Goal: Information Seeking & Learning: Learn about a topic

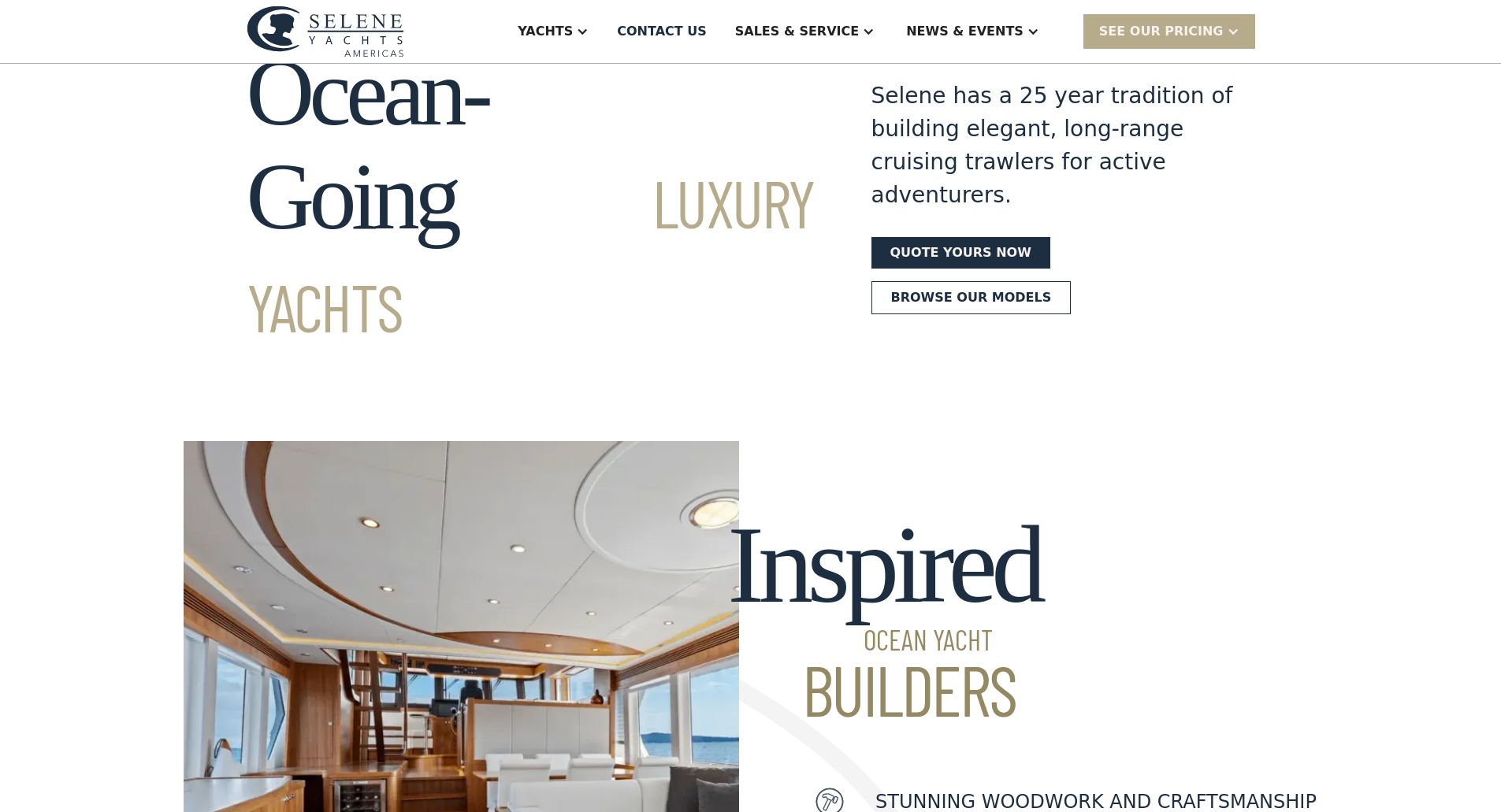
scroll to position [79, 0]
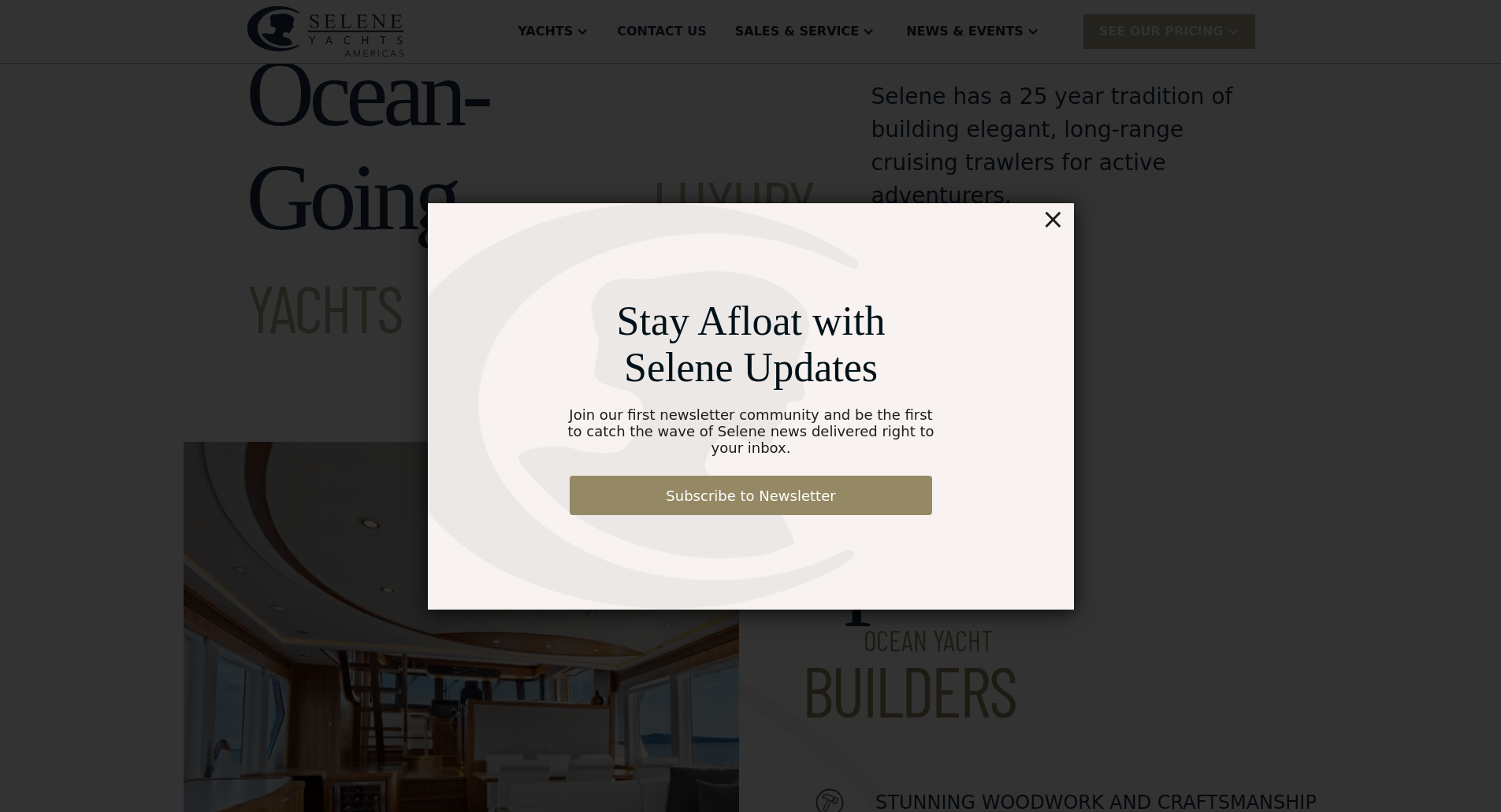
click at [1056, 227] on div "×" at bounding box center [1052, 219] width 23 height 31
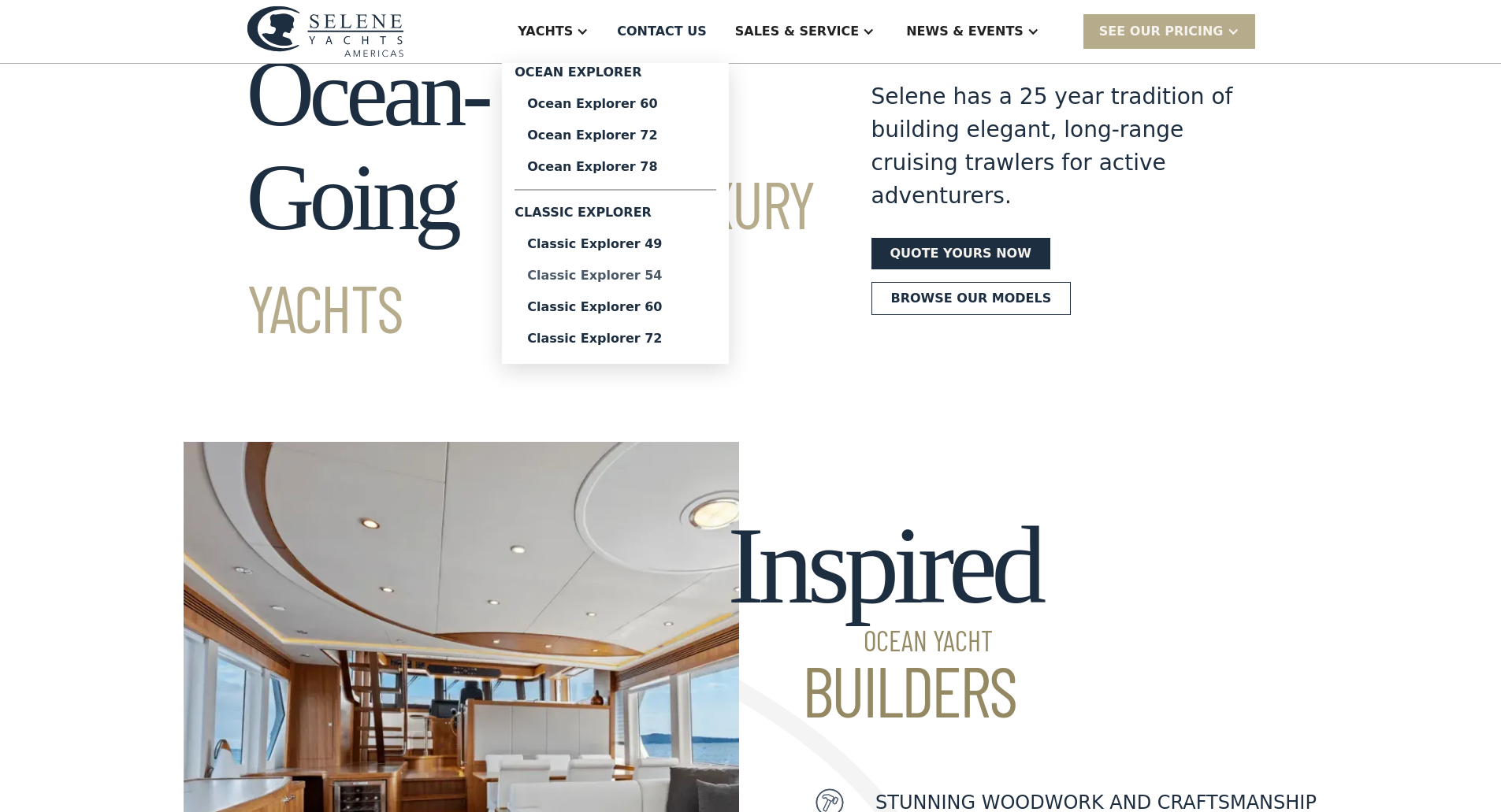
click at [672, 276] on div "Classic Explorer 54" at bounding box center [615, 276] width 177 height 13
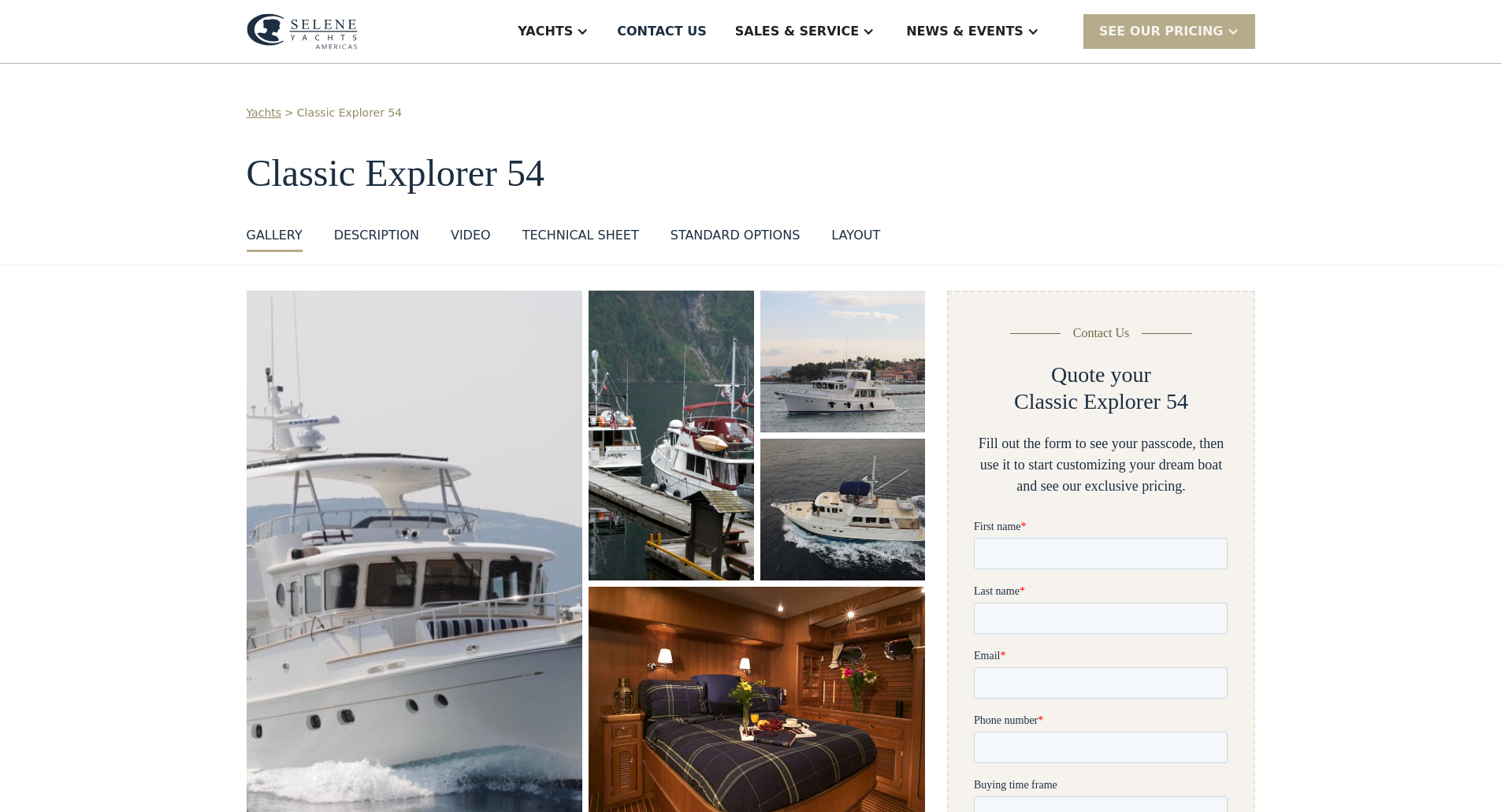
click at [376, 234] on div "DESCRIPTION" at bounding box center [376, 235] width 85 height 19
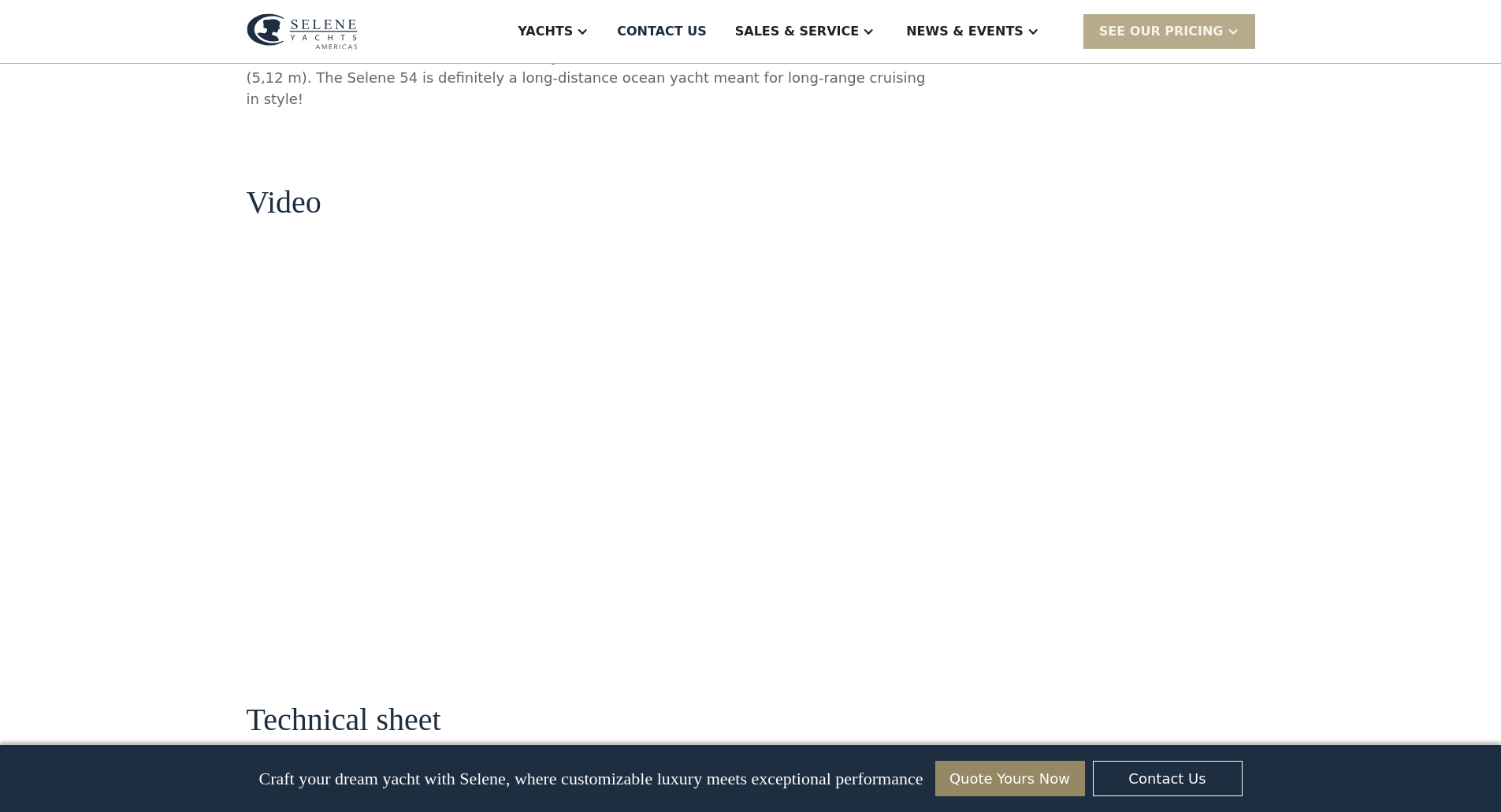
scroll to position [1390, 0]
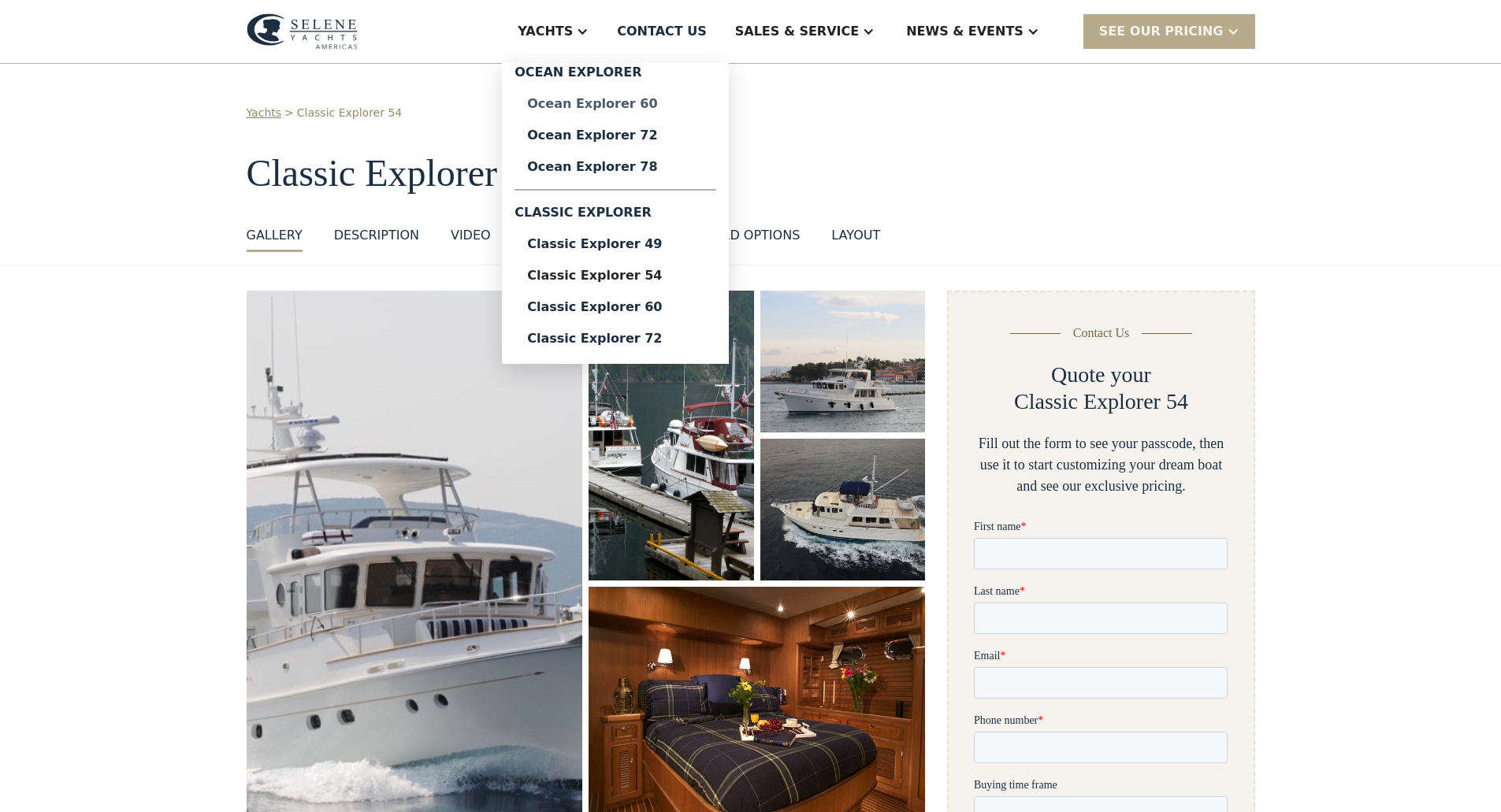
click at [664, 102] on div "Ocean Explorer 60" at bounding box center [615, 104] width 177 height 13
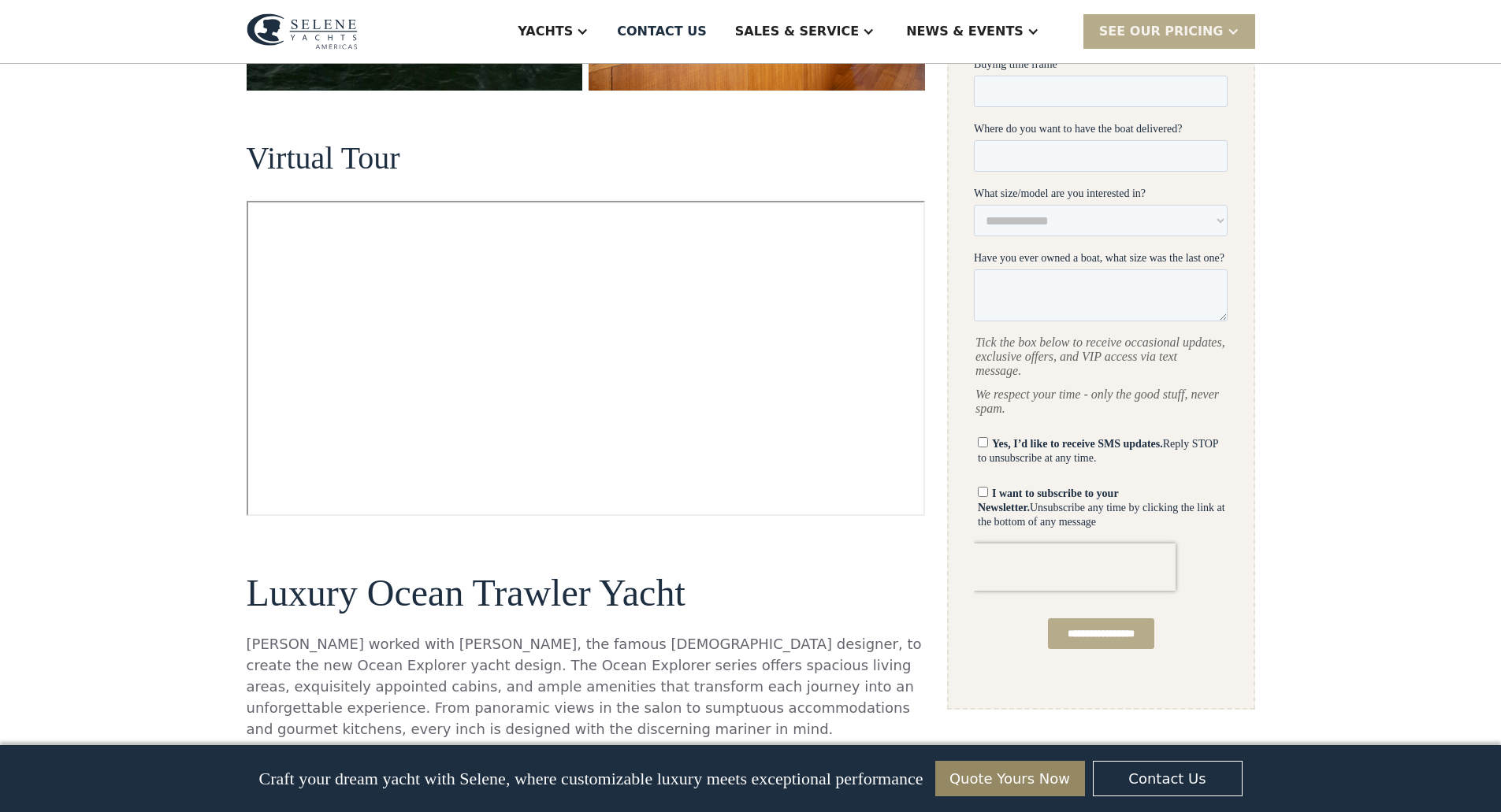
scroll to position [709, 0]
